Goal: Task Accomplishment & Management: Manage account settings

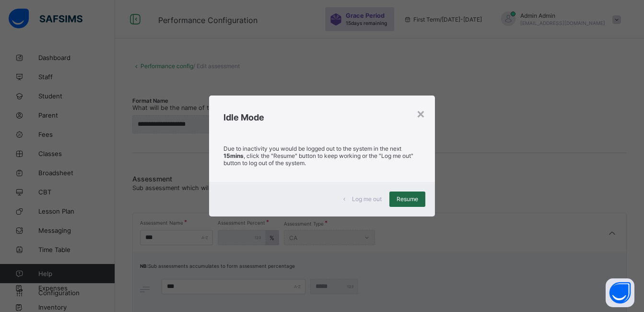
click at [407, 198] on span "Resume" at bounding box center [407, 198] width 22 height 7
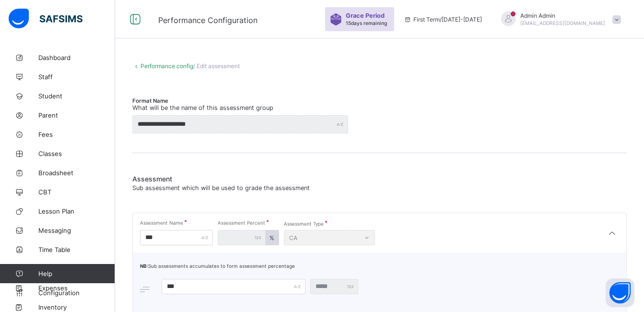
click at [60, 290] on span "Configuration" at bounding box center [76, 293] width 76 height 8
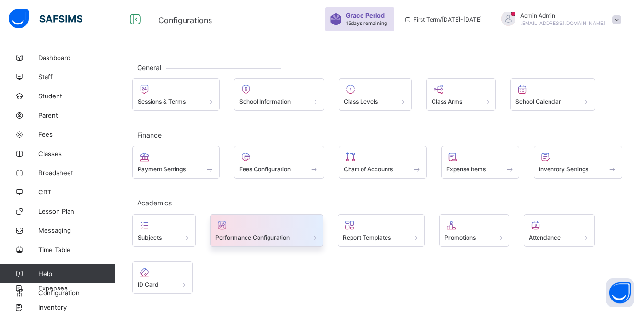
click at [245, 235] on span "Performance Configuration" at bounding box center [252, 236] width 74 height 7
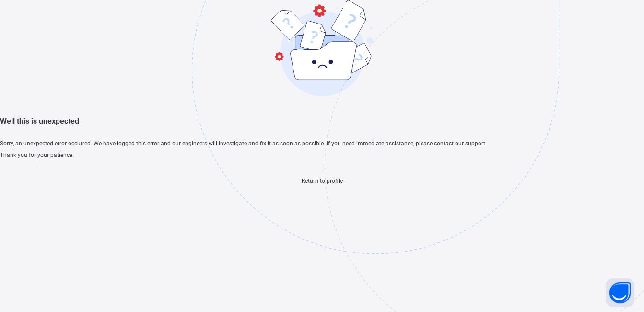
click at [324, 184] on span "Return to profile" at bounding box center [322, 180] width 41 height 7
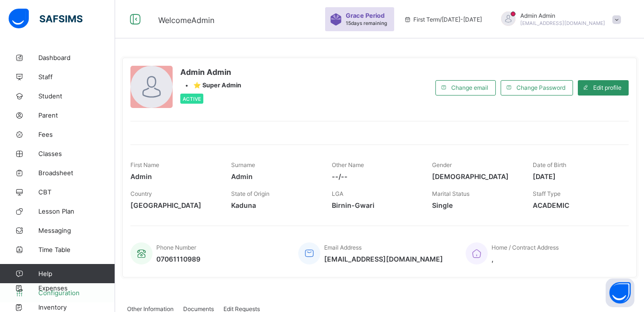
click at [59, 292] on span "Configuration" at bounding box center [76, 293] width 76 height 8
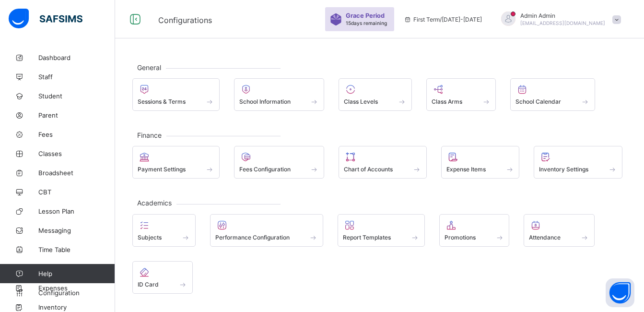
click at [284, 54] on div "General Sessions & Terms School Information Class Levels Class Arms School Cale…" at bounding box center [379, 211] width 529 height 327
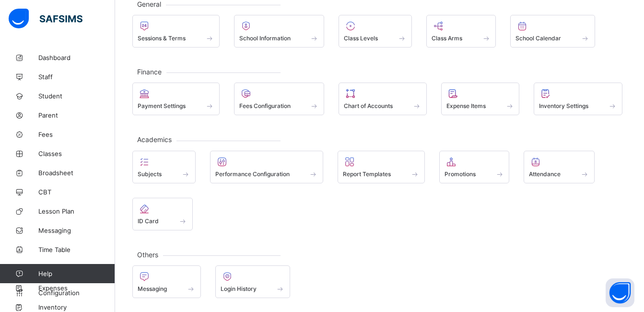
scroll to position [64, 0]
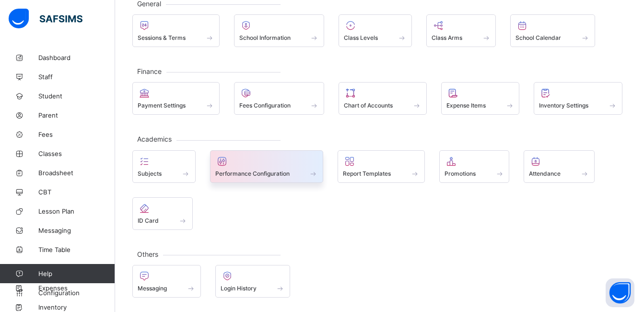
click at [237, 168] on span at bounding box center [266, 168] width 103 height 2
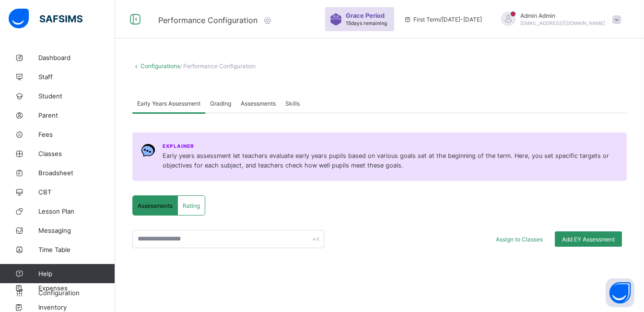
click at [300, 103] on span "Skills" at bounding box center [292, 103] width 14 height 7
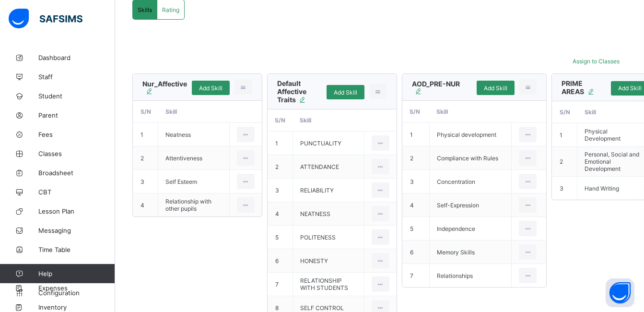
scroll to position [89, 0]
